Goal: Task Accomplishment & Management: Complete application form

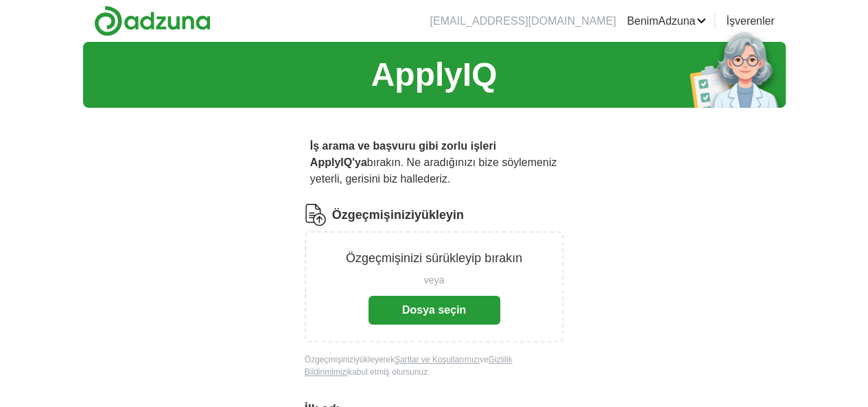
click at [428, 304] on font "Dosya seçin" at bounding box center [434, 310] width 64 height 12
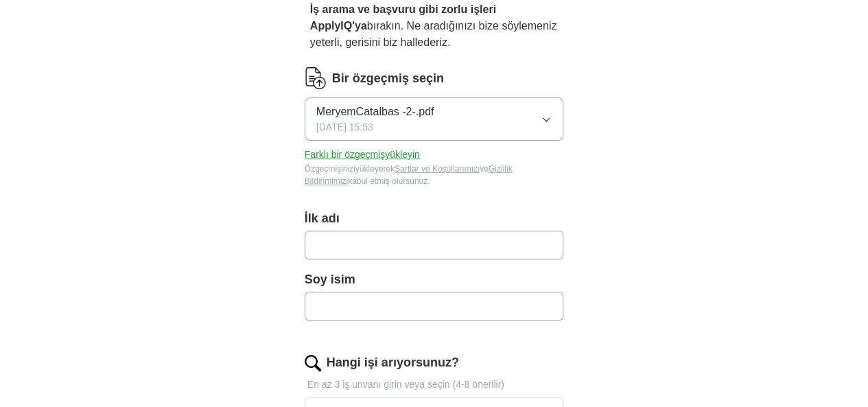
scroll to position [137, 0]
click at [337, 230] on input "text" at bounding box center [434, 244] width 259 height 29
type input "******"
type input "********"
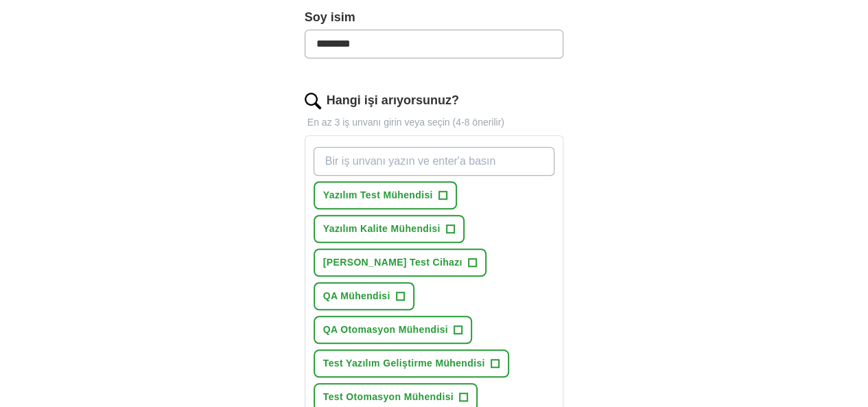
scroll to position [412, 0]
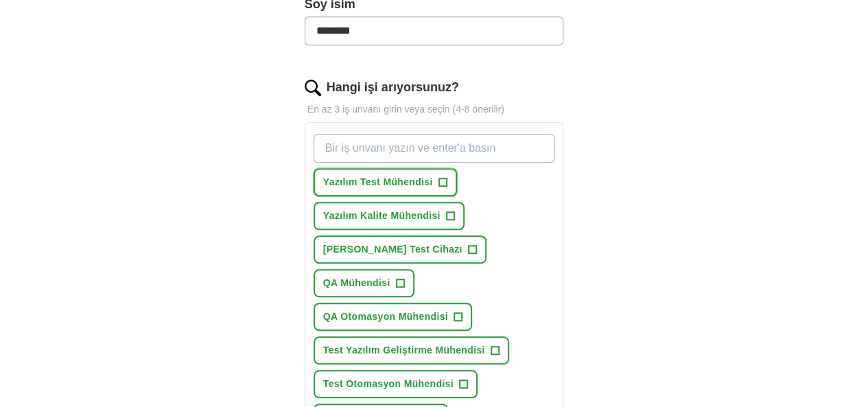
click at [343, 176] on font "Yazılım Test Mühendisi" at bounding box center [378, 181] width 110 height 11
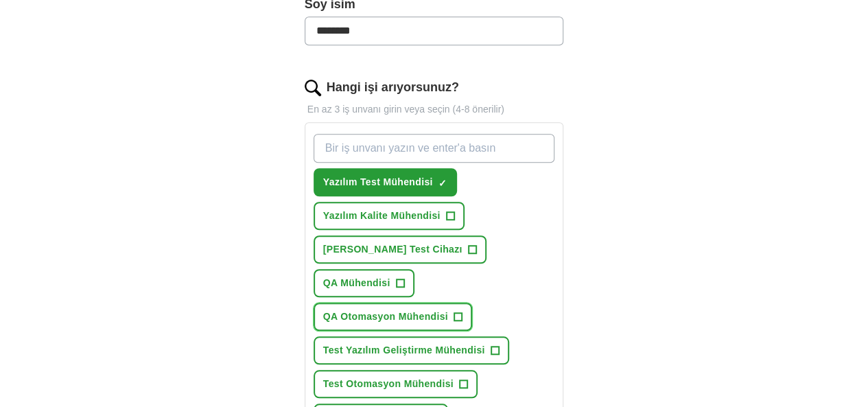
click at [453, 308] on font "+" at bounding box center [457, 315] width 8 height 15
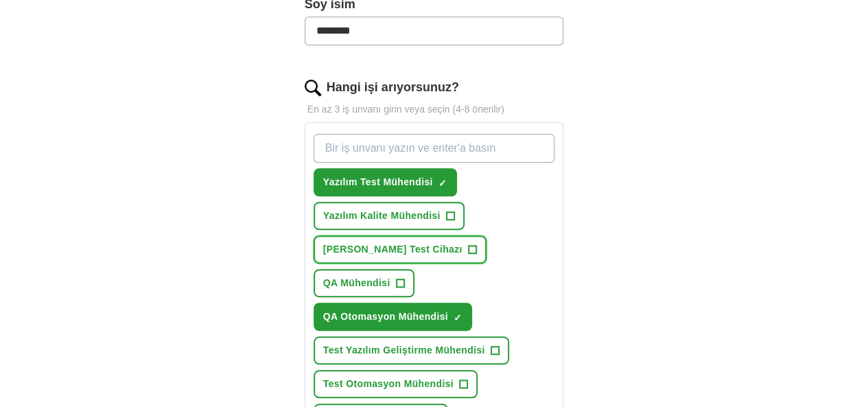
click at [468, 241] on font "+" at bounding box center [472, 248] width 8 height 15
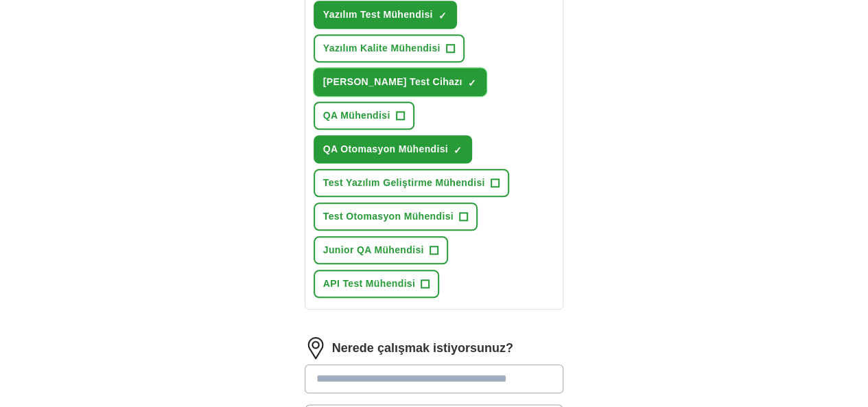
scroll to position [594, 0]
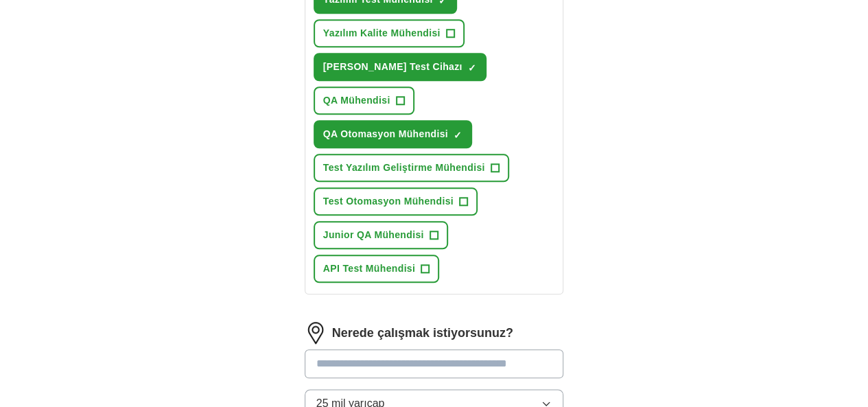
click at [305, 322] on img at bounding box center [316, 333] width 22 height 22
click at [305, 349] on input at bounding box center [434, 363] width 259 height 29
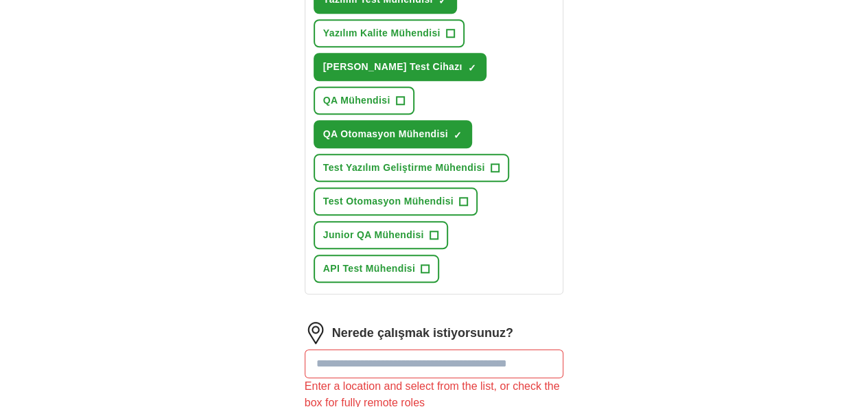
click at [305, 322] on img at bounding box center [316, 333] width 22 height 22
click at [305, 349] on input at bounding box center [434, 363] width 259 height 29
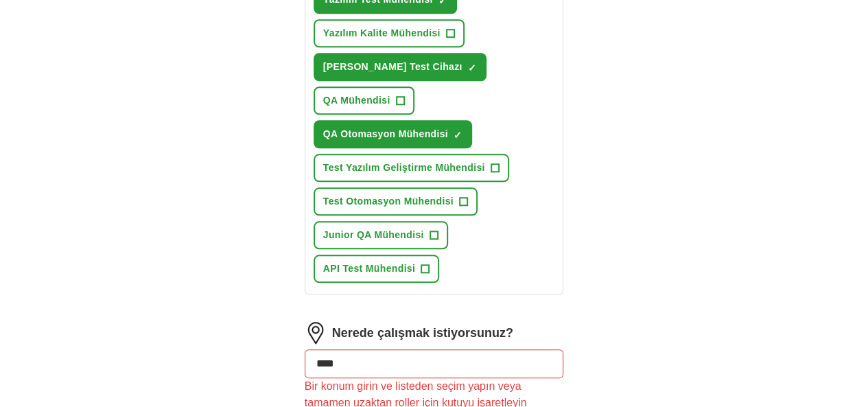
type input "*****"
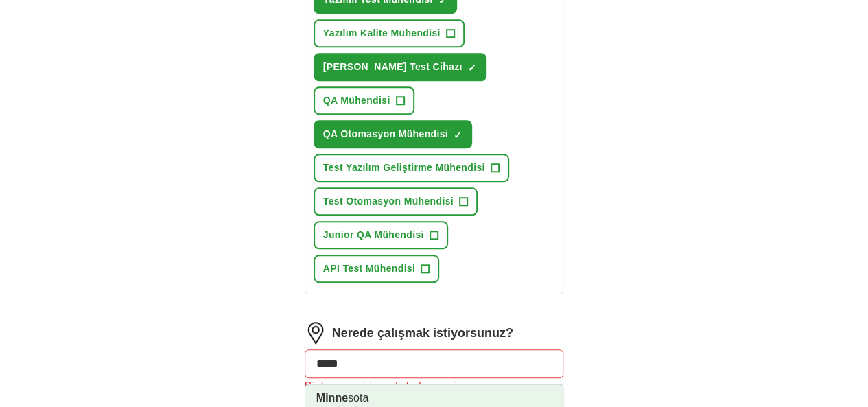
click at [348, 392] on font "sota" at bounding box center [358, 398] width 21 height 12
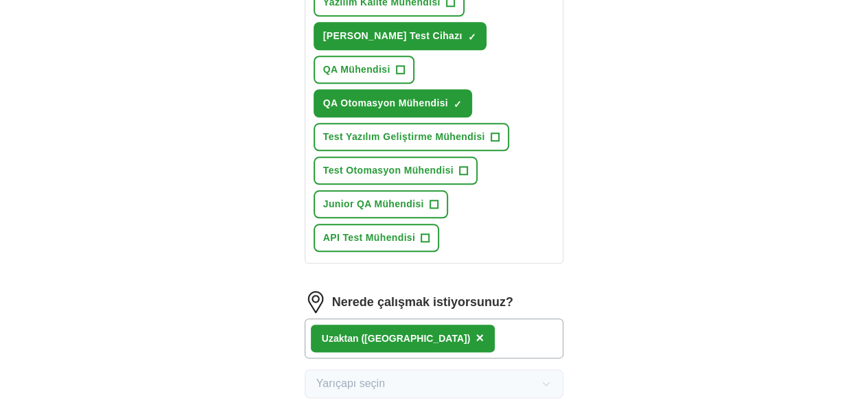
scroll to position [686, 0]
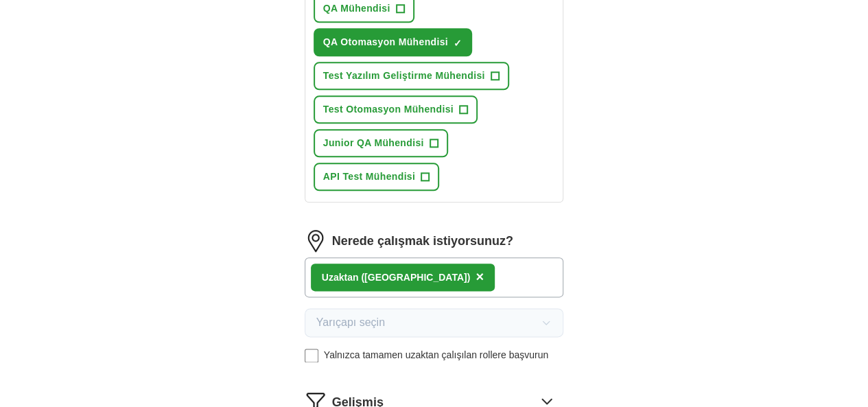
select select "**"
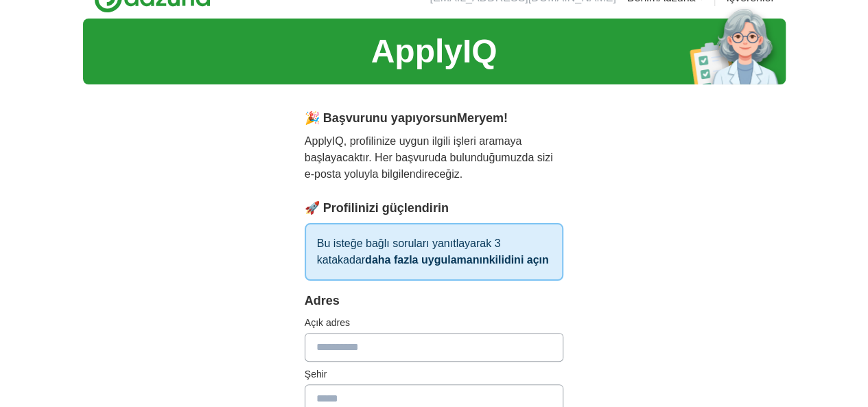
scroll to position [91, 0]
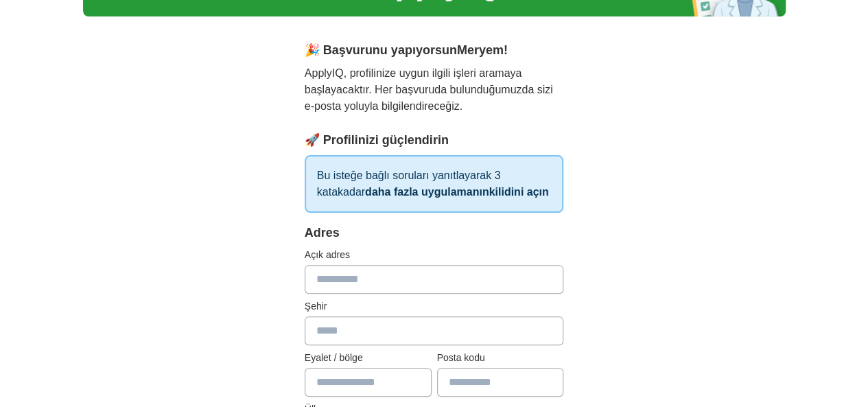
click at [362, 265] on input "text" at bounding box center [434, 279] width 259 height 29
type input "**********"
type input "*********"
type input "*****"
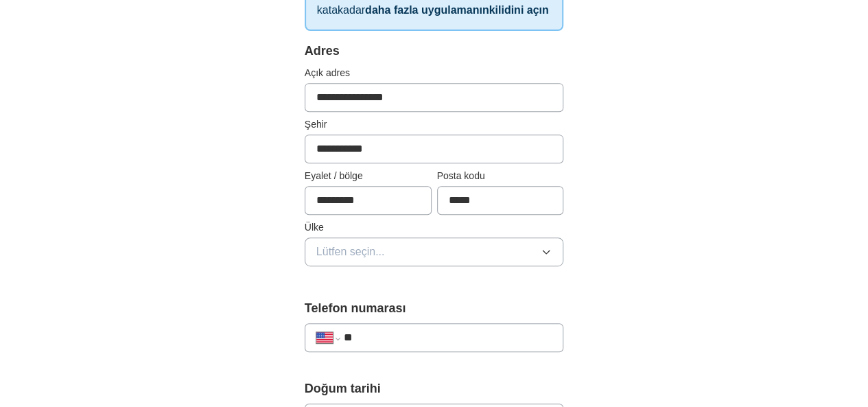
scroll to position [274, 0]
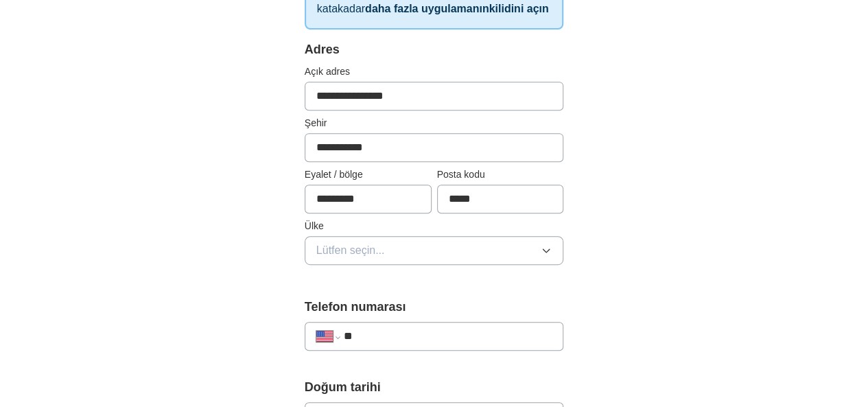
click at [413, 236] on button "Lütfen seçin..." at bounding box center [434, 250] width 259 height 29
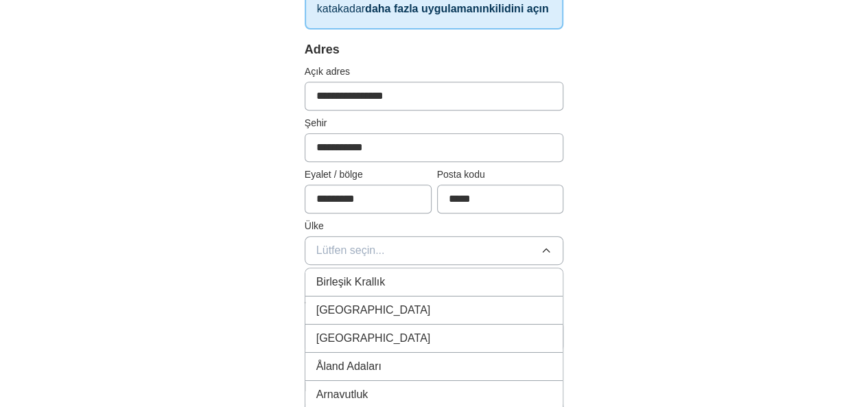
click at [398, 304] on font "Amerika Birleşik Devletleri" at bounding box center [373, 310] width 115 height 12
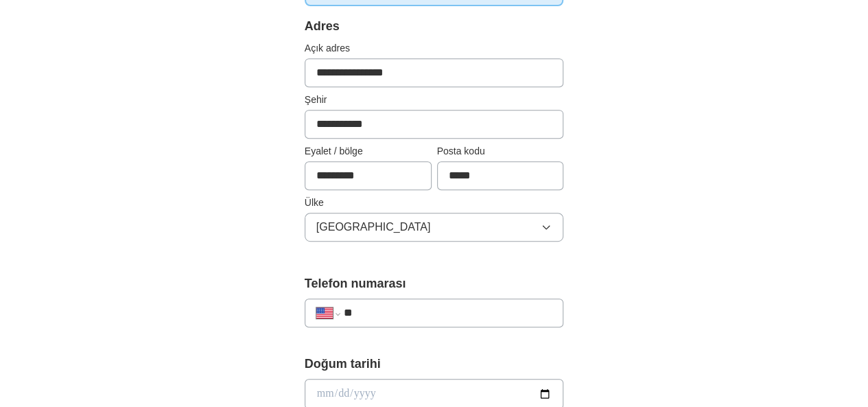
scroll to position [320, 0]
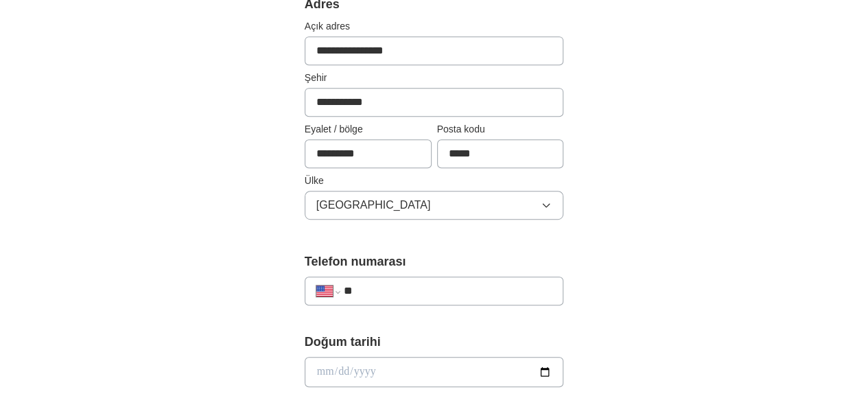
click at [362, 283] on input "**" at bounding box center [448, 291] width 209 height 16
type input "**********"
click at [306, 357] on input "date" at bounding box center [434, 372] width 259 height 30
click at [305, 357] on input "date" at bounding box center [434, 372] width 259 height 30
type input "**********"
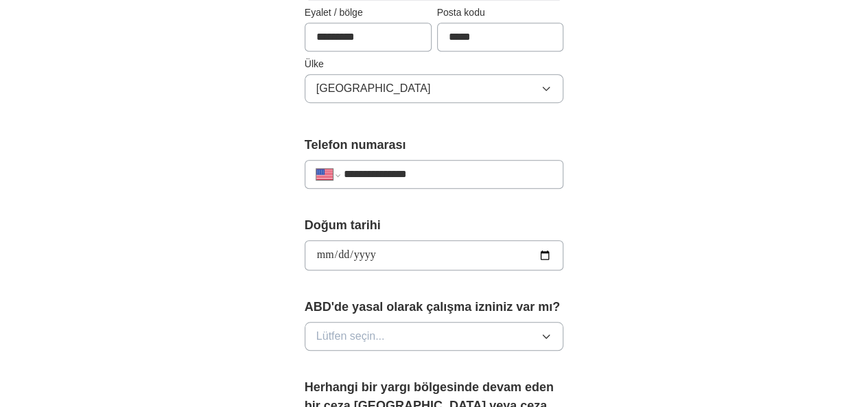
scroll to position [503, 0]
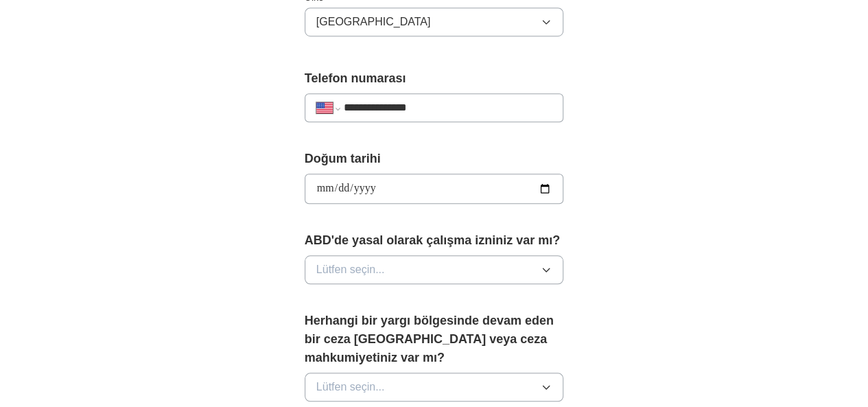
click at [359, 259] on button "Lütfen seçin..." at bounding box center [434, 269] width 259 height 29
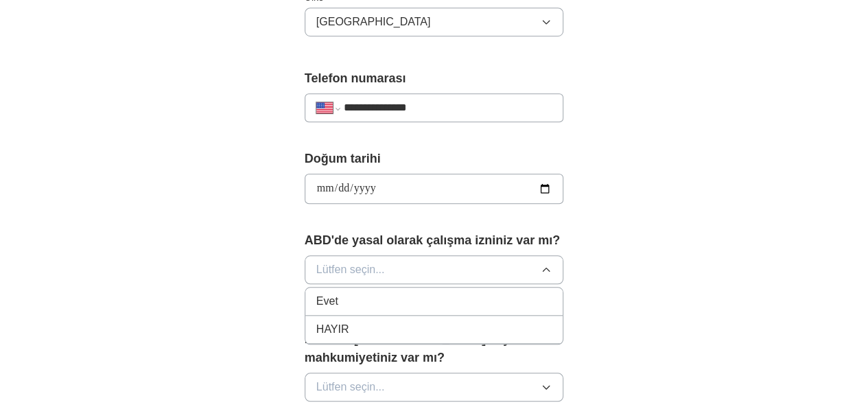
click at [333, 293] on div "Evet" at bounding box center [434, 301] width 236 height 16
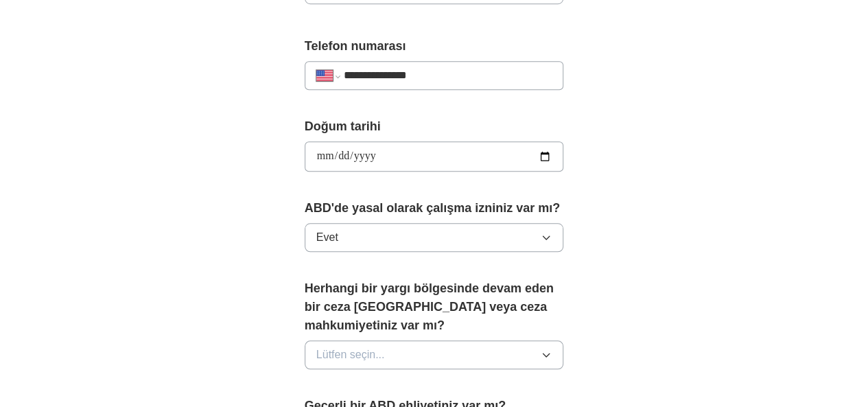
scroll to position [549, 0]
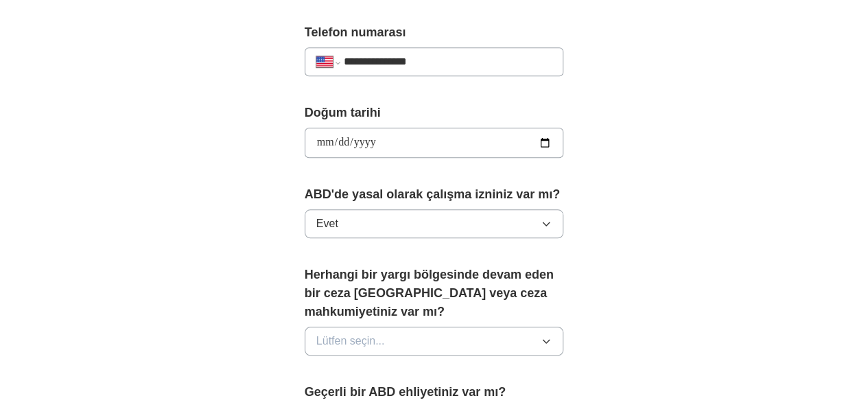
click at [359, 327] on button "Lütfen seçin..." at bounding box center [434, 341] width 259 height 29
click at [334, 392] on div "HAYIR" at bounding box center [434, 400] width 236 height 16
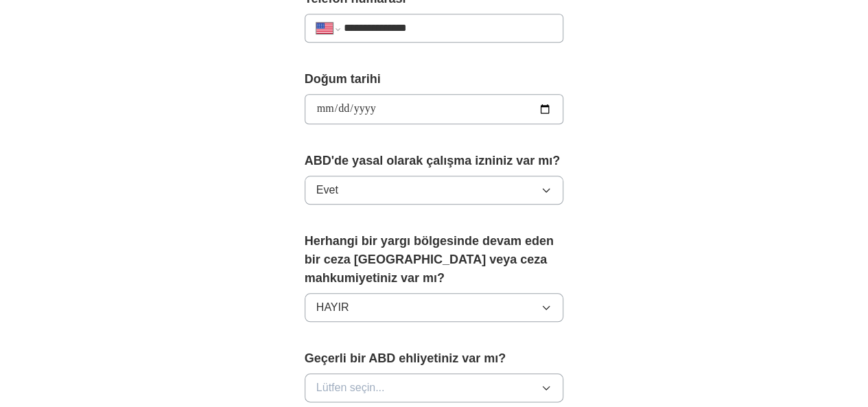
scroll to position [640, 0]
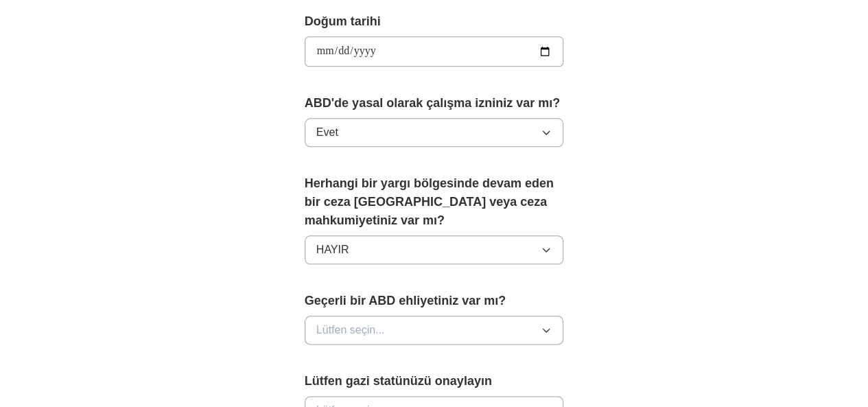
click at [384, 316] on button "Lütfen seçin..." at bounding box center [434, 330] width 259 height 29
click at [347, 381] on div "HAYIR" at bounding box center [434, 389] width 236 height 16
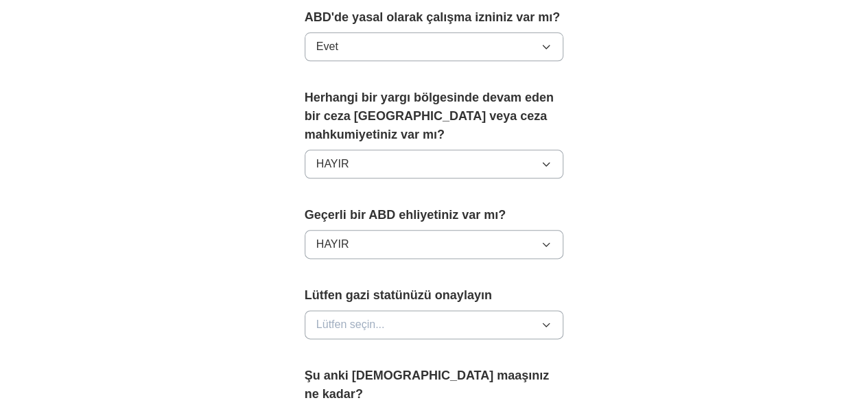
scroll to position [731, 0]
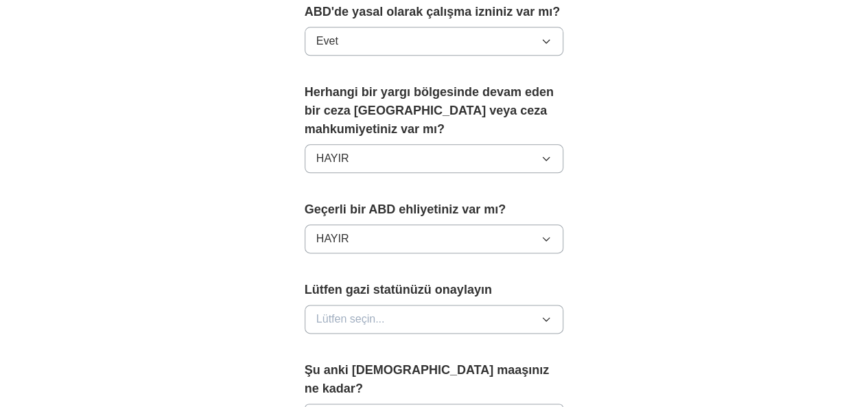
click at [360, 305] on button "Lütfen seçin..." at bounding box center [434, 319] width 259 height 29
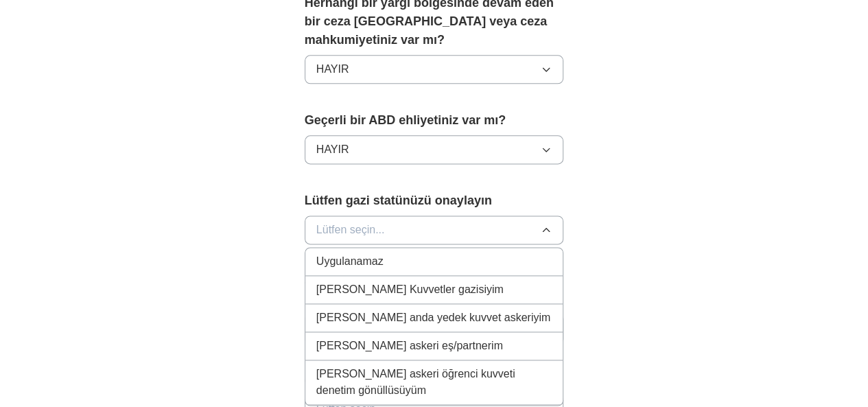
scroll to position [823, 0]
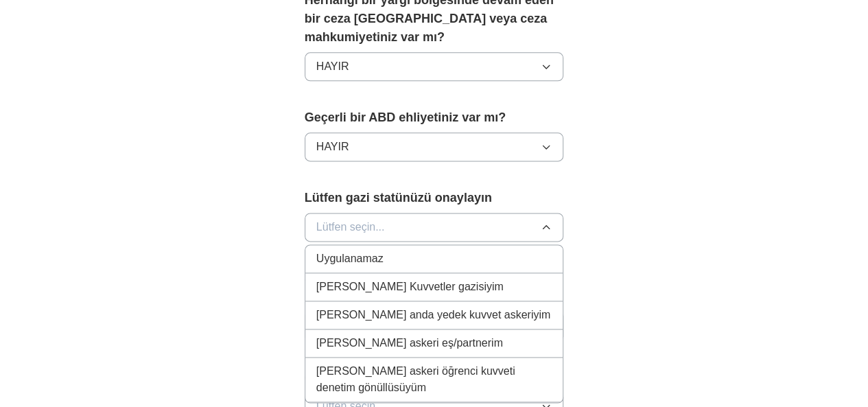
click at [345, 252] on font "Uygulanamaz" at bounding box center [349, 258] width 67 height 12
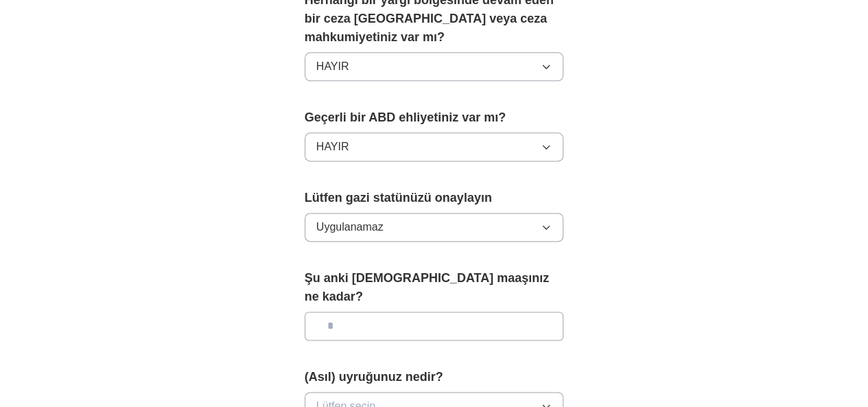
scroll to position [868, 0]
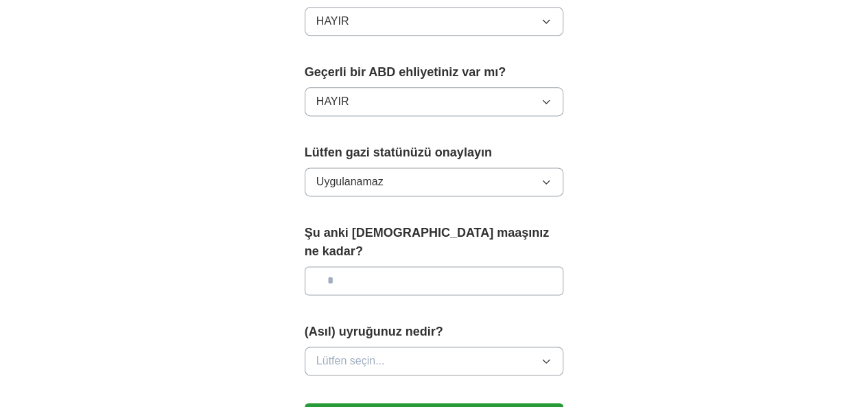
click at [377, 346] on button "Lütfen seçin..." at bounding box center [434, 360] width 259 height 29
click at [346, 355] on font "Lütfen seçin..." at bounding box center [350, 361] width 69 height 12
click at [347, 355] on font "Lütfen seçin..." at bounding box center [350, 361] width 69 height 12
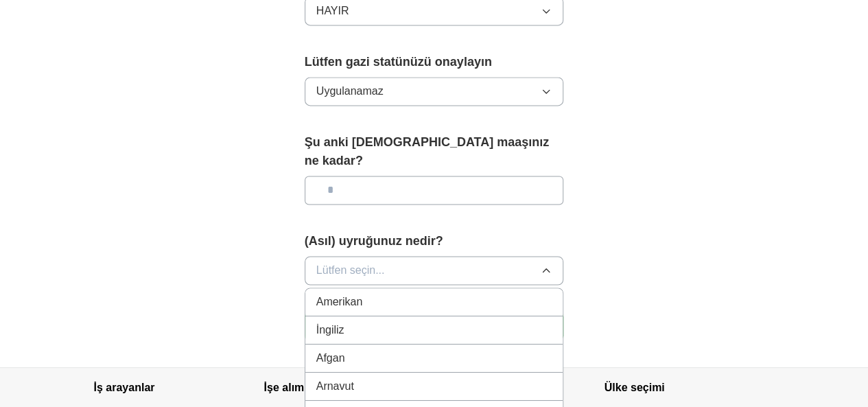
scroll to position [960, 0]
click at [316, 261] on span "Lütfen seçin..." at bounding box center [350, 269] width 69 height 16
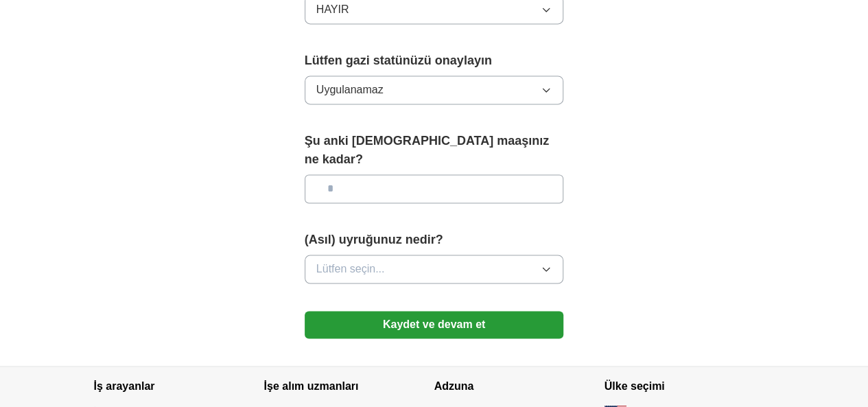
click at [316, 263] on font "Lütfen seçin..." at bounding box center [350, 269] width 69 height 12
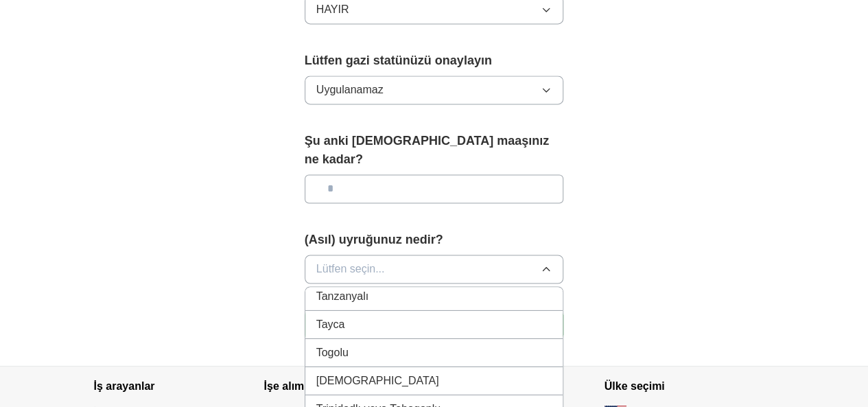
scroll to position [4939, 0]
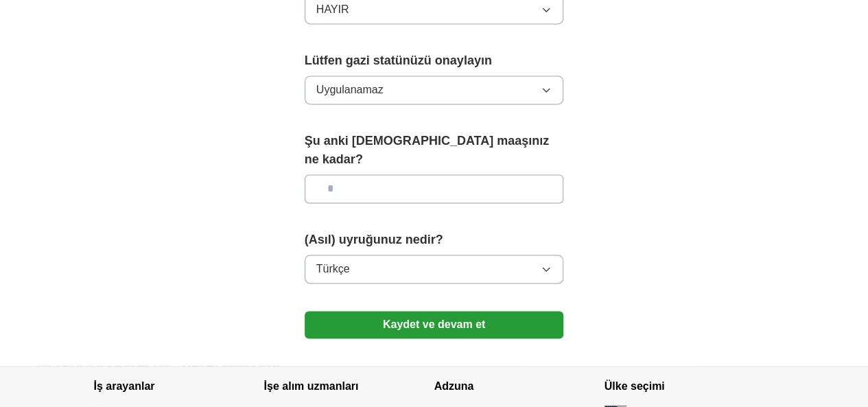
click at [420, 318] on font "Kaydet ve devam et" at bounding box center [434, 324] width 102 height 12
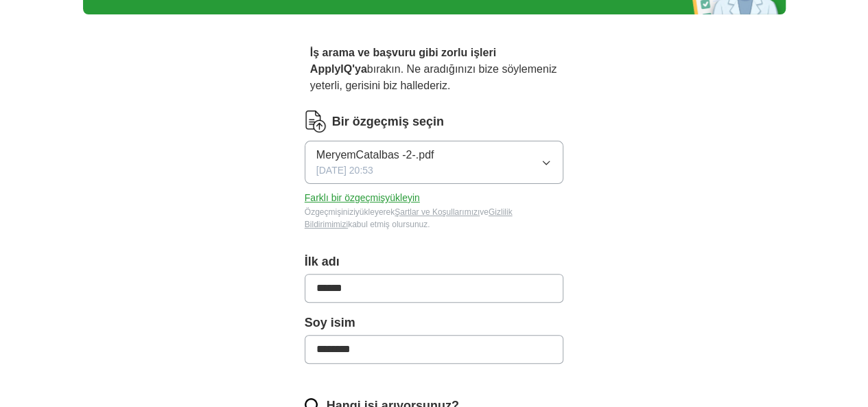
scroll to position [91, 0]
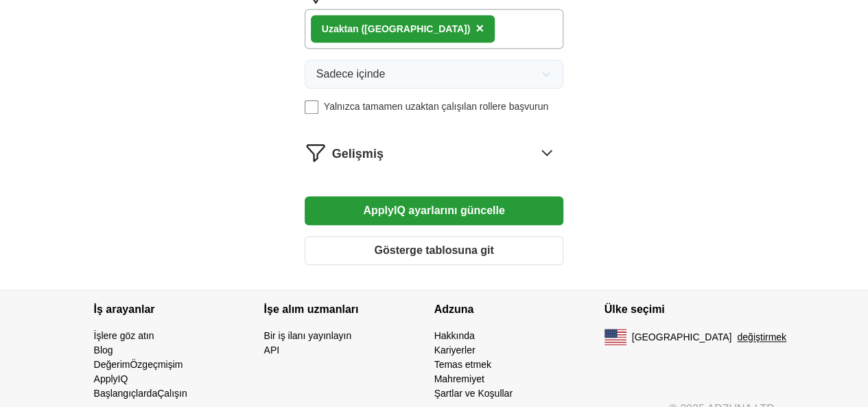
scroll to position [702, 0]
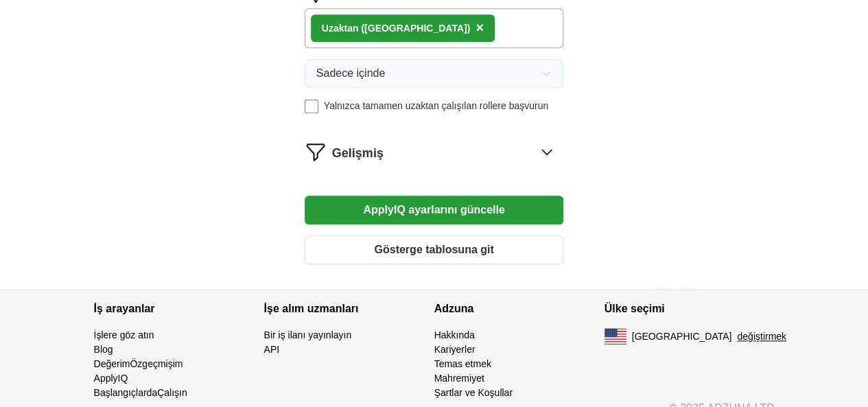
click at [501, 204] on font "ApplyIQ ayarlarını güncelle" at bounding box center [433, 210] width 141 height 12
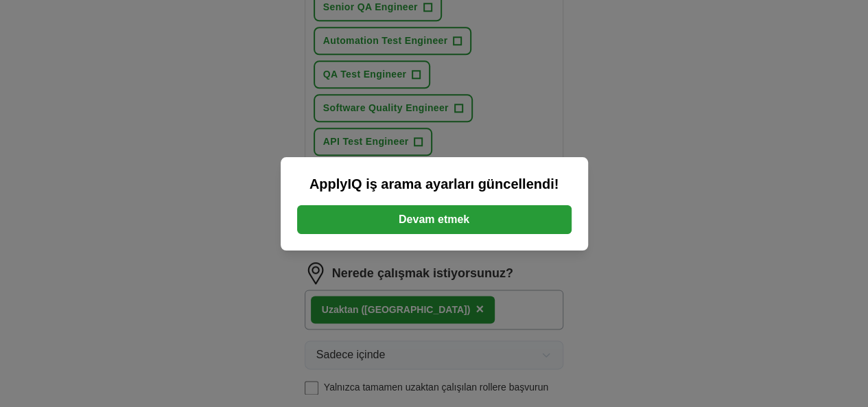
scroll to position [815, 0]
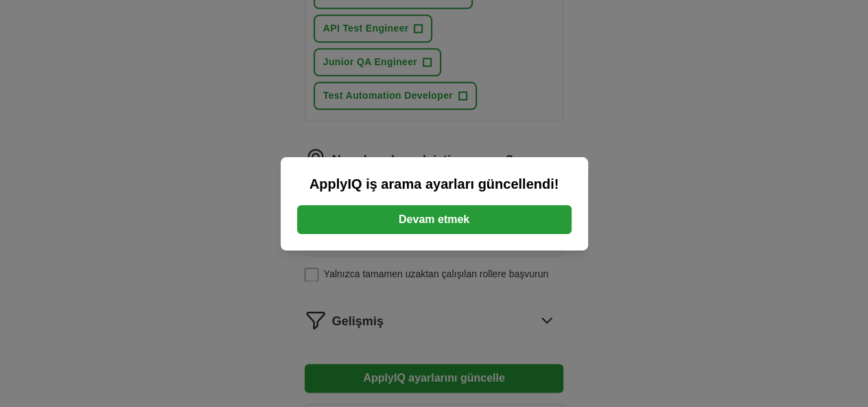
click at [465, 219] on font "Devam etmek" at bounding box center [434, 219] width 71 height 12
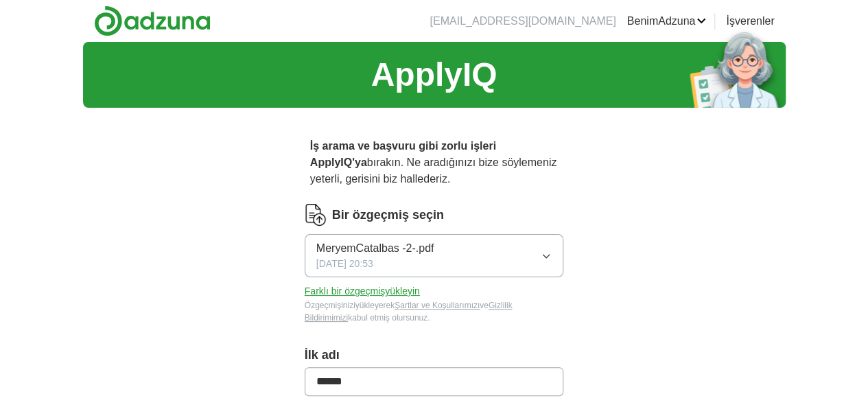
click at [385, 285] on font "yükleyin" at bounding box center [402, 290] width 35 height 11
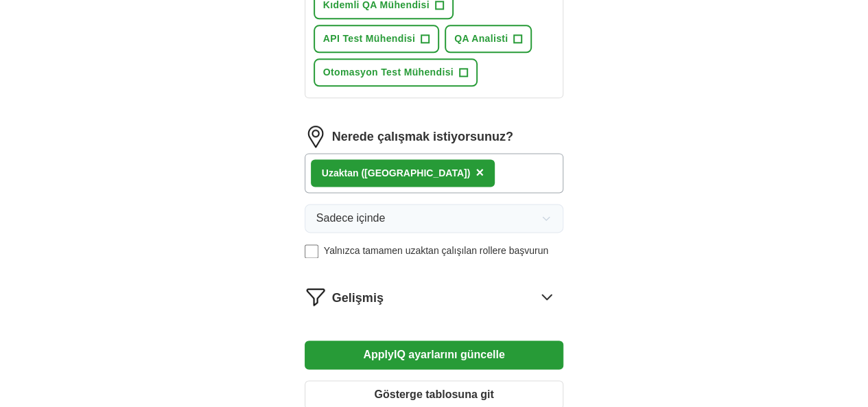
scroll to position [849, 0]
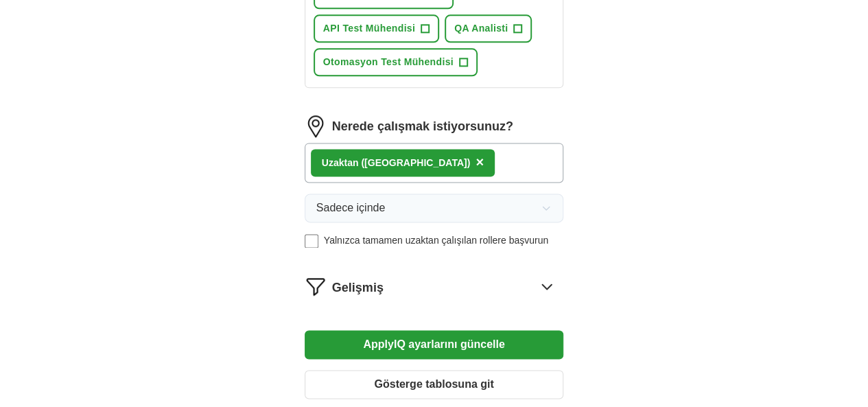
click at [488, 378] on font "Gösterge tablosuna git" at bounding box center [433, 384] width 119 height 12
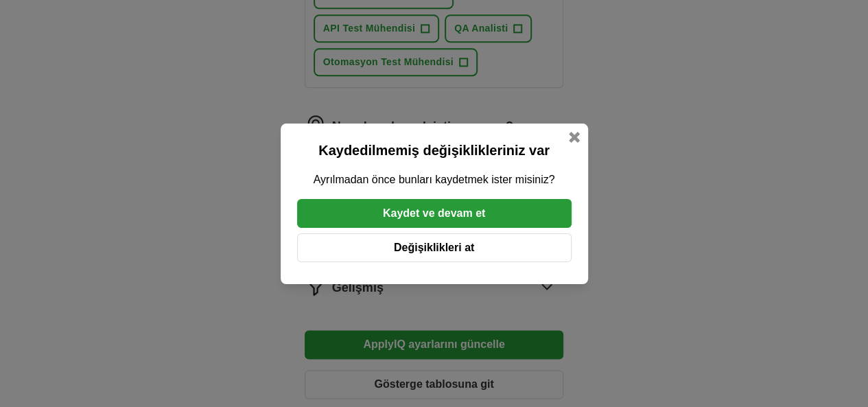
click at [469, 209] on font "Kaydet ve devam et" at bounding box center [434, 213] width 102 height 12
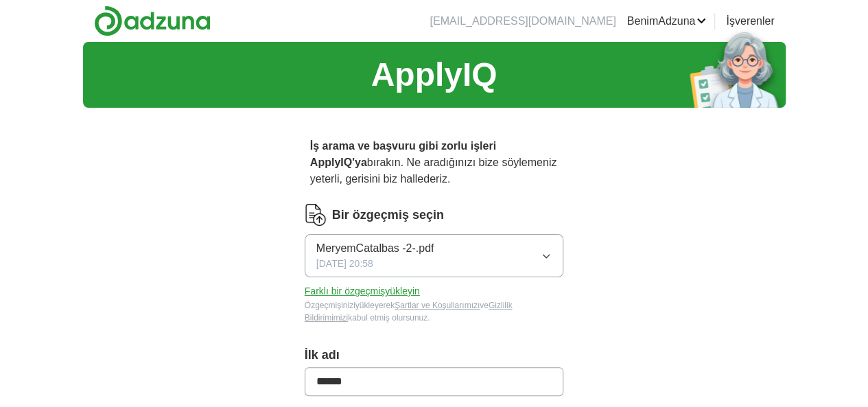
click at [552, 250] on icon "button" at bounding box center [546, 255] width 11 height 11
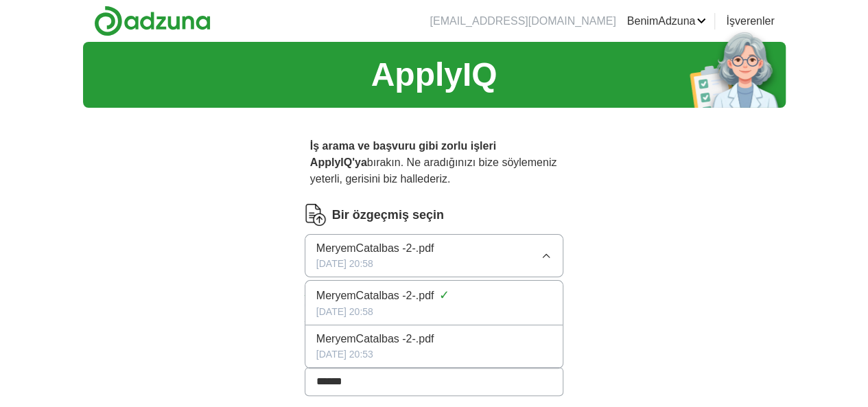
click at [413, 305] on div "[DATE] 20:58" at bounding box center [434, 312] width 236 height 14
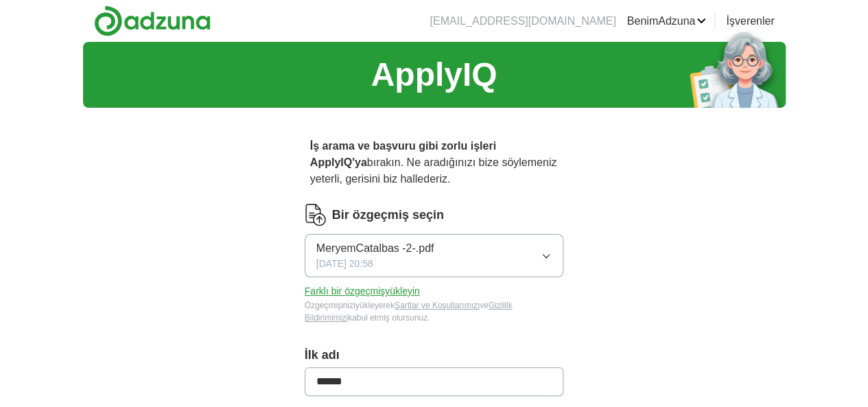
click at [482, 248] on button "MeryemCatalbas -2-.pdf 28/08/2025, 20:58" at bounding box center [434, 255] width 259 height 43
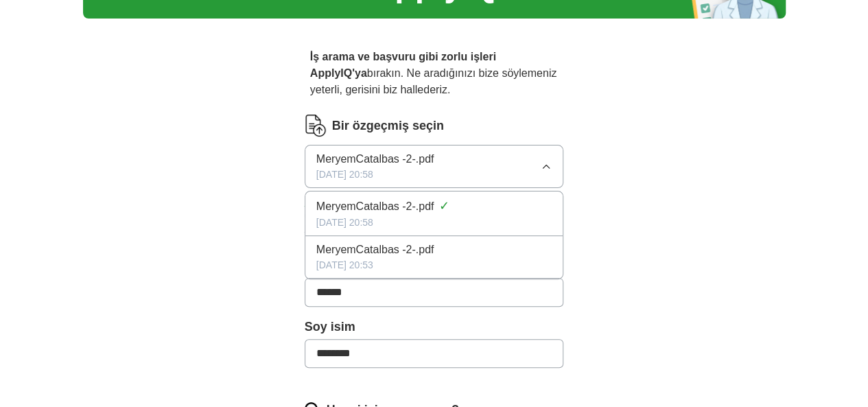
scroll to position [91, 0]
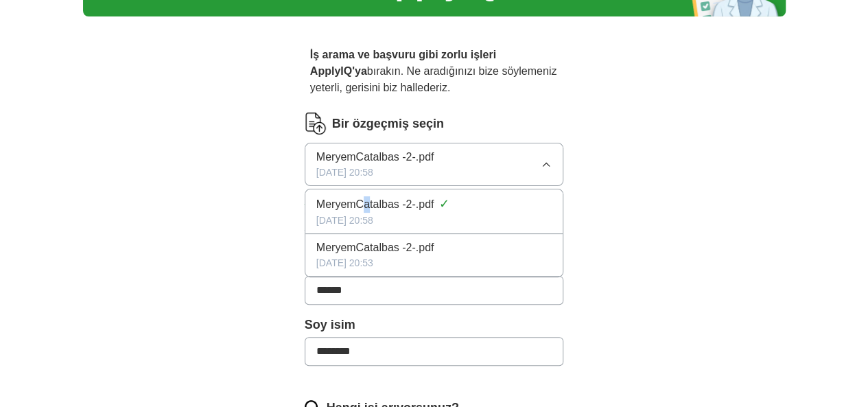
drag, startPoint x: 390, startPoint y: 202, endPoint x: 333, endPoint y: 192, distance: 57.1
click at [333, 198] on font "MeryemCatalbas -2-.pdf" at bounding box center [375, 204] width 118 height 12
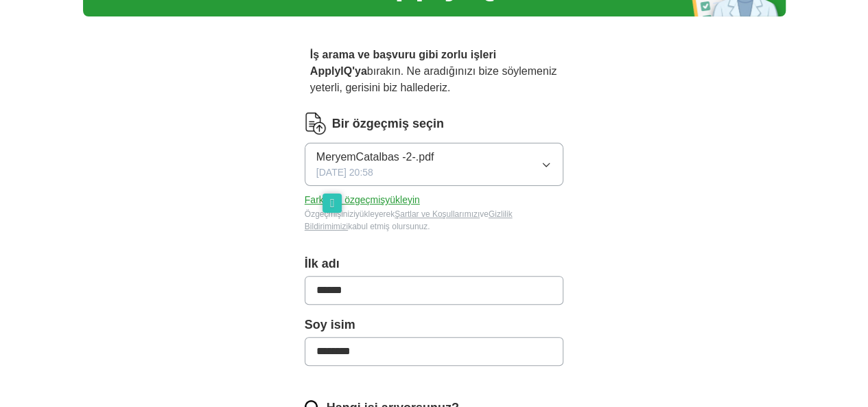
click at [439, 154] on button "MeryemCatalbas -2-.pdf 28/08/2025, 20:58" at bounding box center [434, 164] width 259 height 43
click at [305, 113] on img at bounding box center [316, 124] width 22 height 22
click at [318, 151] on font "MeryemCatalbas -2-.pdf" at bounding box center [375, 157] width 118 height 12
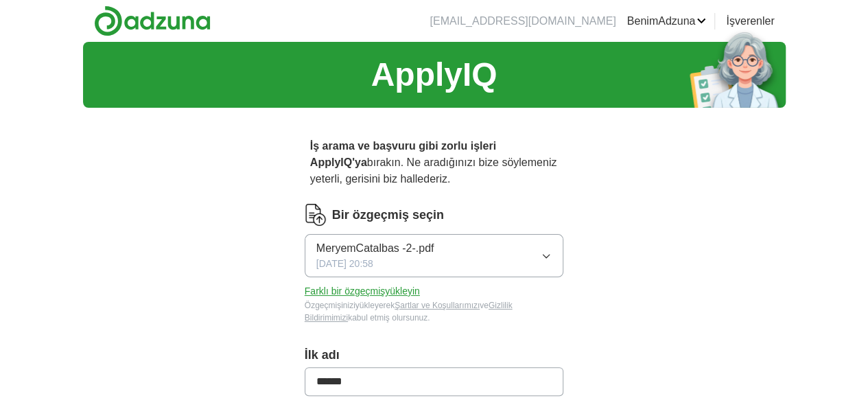
scroll to position [0, 0]
click at [774, 17] on font "İşverenler" at bounding box center [750, 21] width 48 height 12
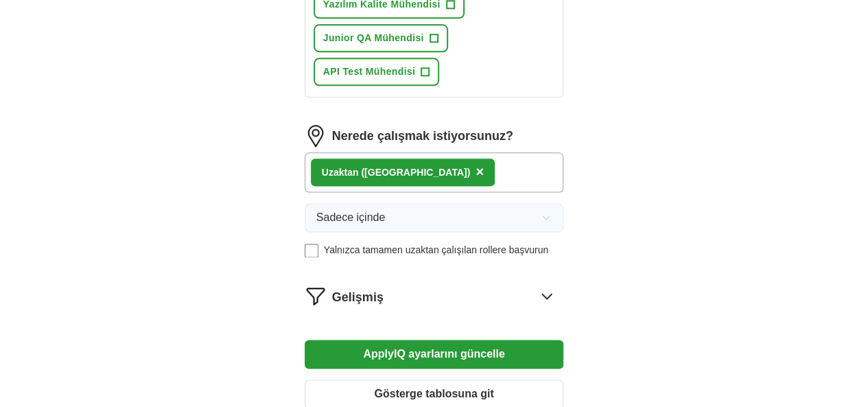
scroll to position [823, 0]
